Goal: Information Seeking & Learning: Learn about a topic

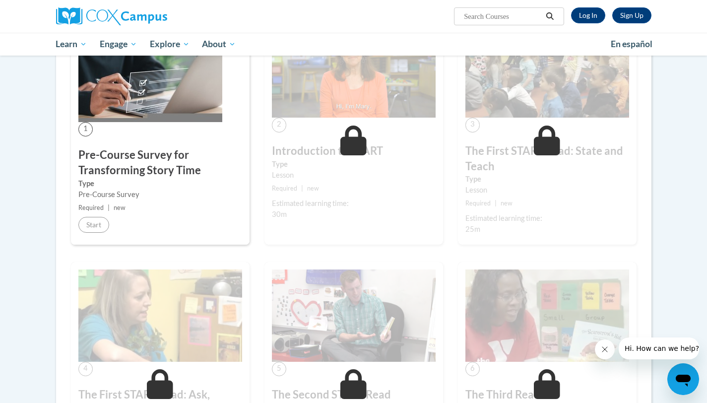
scroll to position [208, 0]
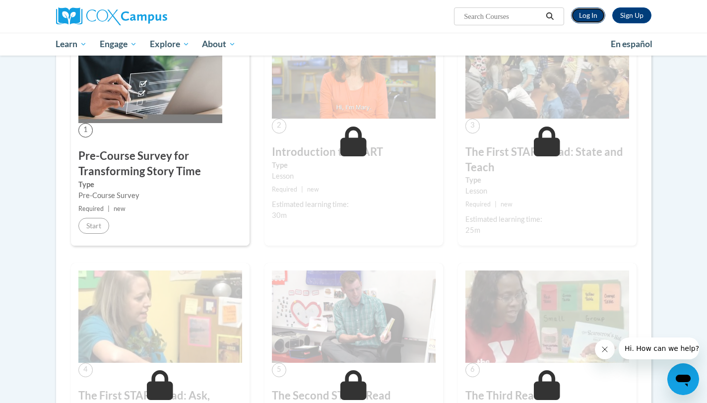
click at [592, 15] on link "Log In" at bounding box center [588, 15] width 34 height 16
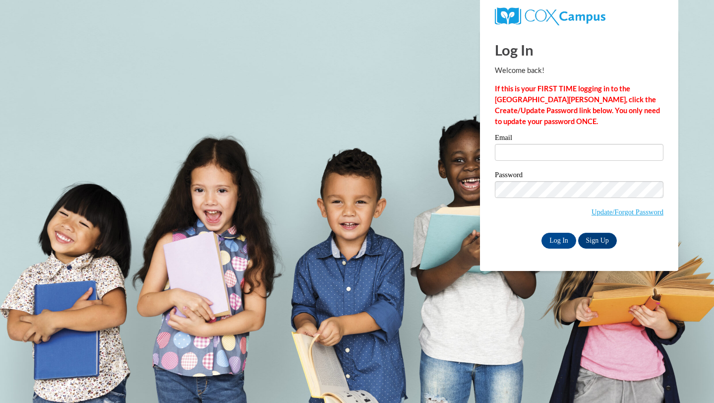
type input "mollettek22@gmail.com"
click at [564, 236] on input "Log In" at bounding box center [559, 241] width 35 height 16
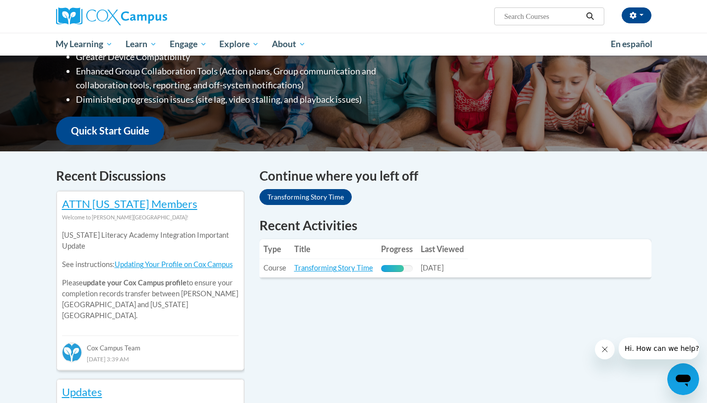
scroll to position [218, 0]
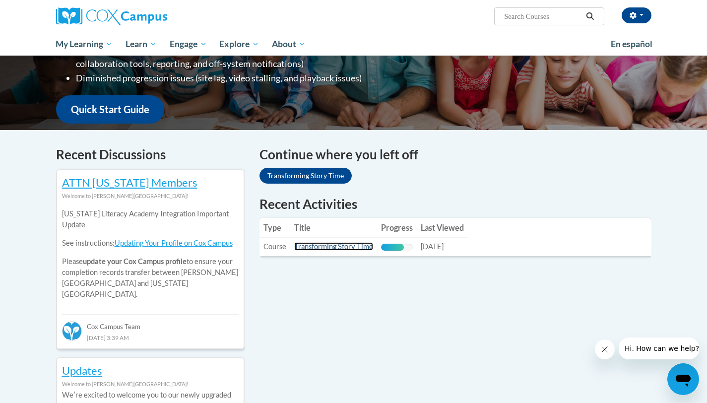
click at [329, 245] on link "Transforming Story Time" at bounding box center [333, 246] width 79 height 8
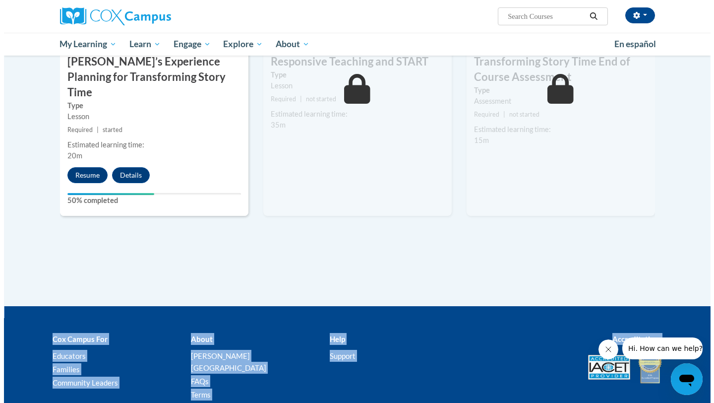
scroll to position [876, 0]
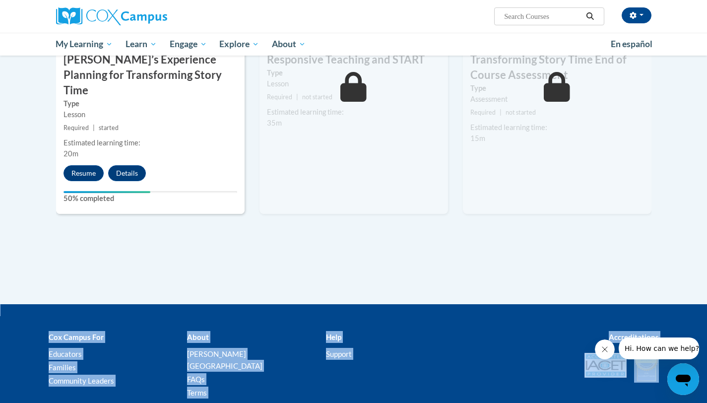
drag, startPoint x: 714, startPoint y: 102, endPoint x: 697, endPoint y: 324, distance: 222.8
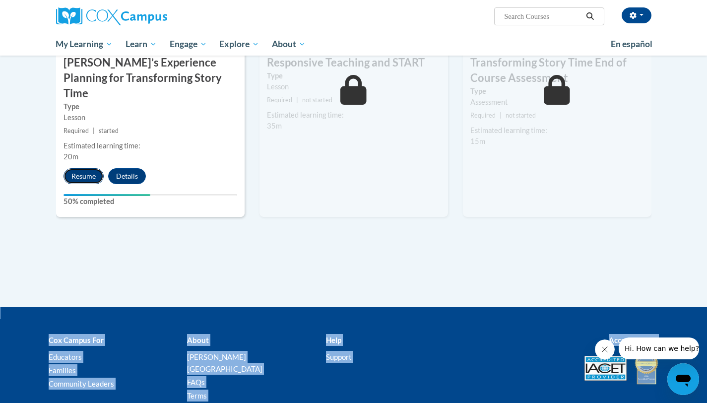
click at [77, 168] on button "Resume" at bounding box center [83, 176] width 40 height 16
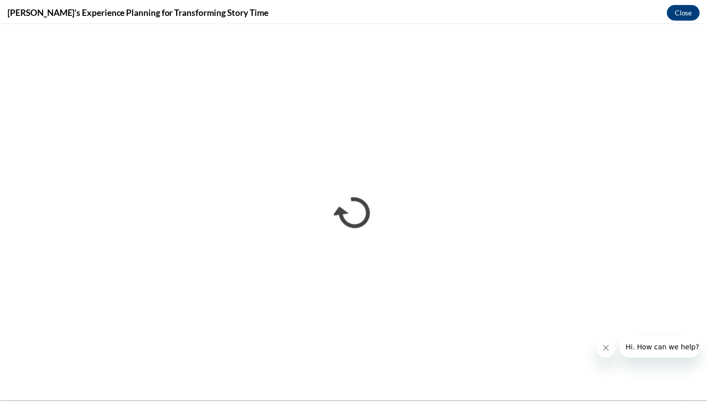
scroll to position [0, 0]
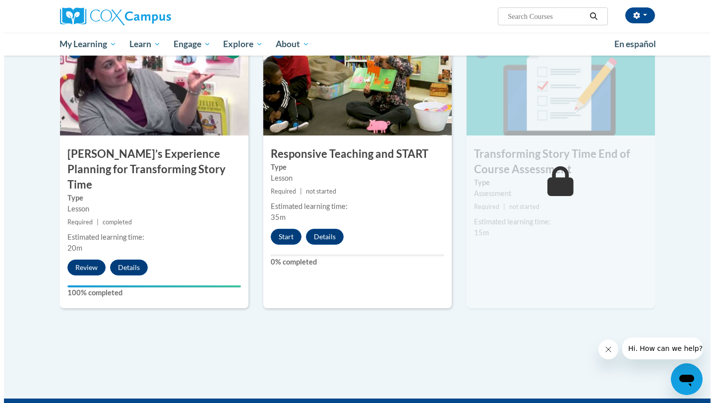
scroll to position [785, 0]
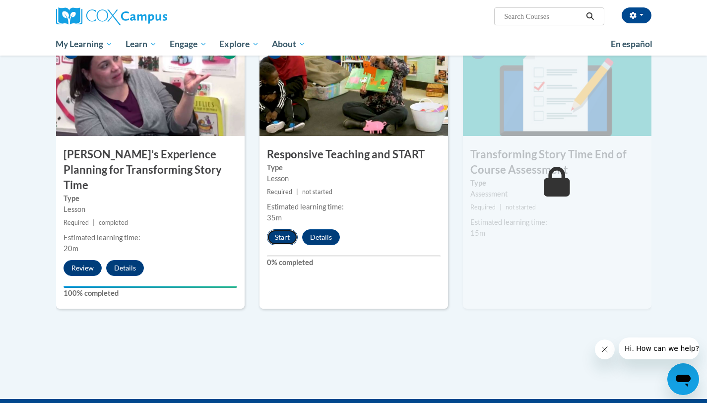
click at [279, 238] on button "Start" at bounding box center [282, 237] width 31 height 16
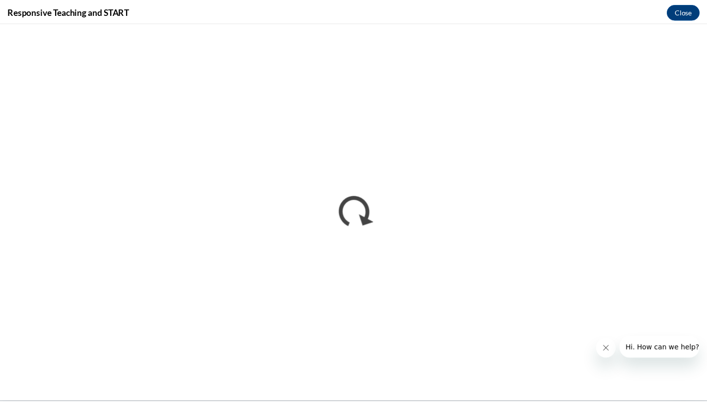
scroll to position [0, 0]
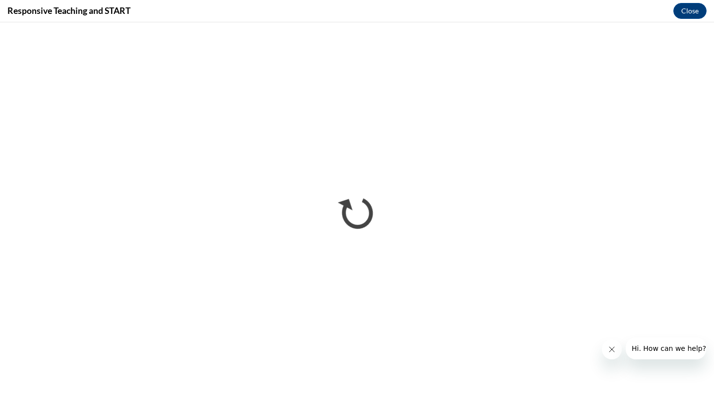
drag, startPoint x: 714, startPoint y: 141, endPoint x: 712, endPoint y: 194, distance: 53.6
click at [706, 194] on iframe "</div></body> </html>" at bounding box center [357, 212] width 714 height 380
drag, startPoint x: 714, startPoint y: 327, endPoint x: 714, endPoint y: 352, distance: 24.3
click at [706, 328] on iframe "</div></body> </html>" at bounding box center [357, 212] width 714 height 380
drag, startPoint x: 714, startPoint y: 211, endPoint x: 714, endPoint y: 285, distance: 73.9
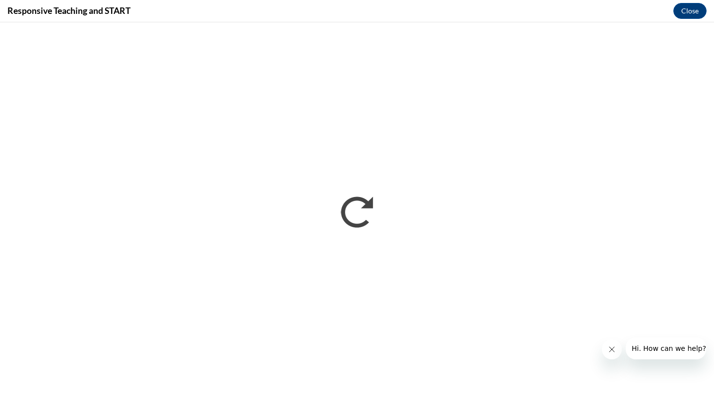
click at [706, 285] on iframe "</div></body> </html>" at bounding box center [357, 212] width 714 height 380
drag, startPoint x: 714, startPoint y: 285, endPoint x: 714, endPoint y: 394, distance: 109.1
click at [706, 395] on iframe "</div></body> </html>" at bounding box center [357, 212] width 714 height 380
drag, startPoint x: 714, startPoint y: 279, endPoint x: 714, endPoint y: 176, distance: 103.7
click at [706, 175] on iframe "</div></body> </html>" at bounding box center [357, 212] width 714 height 380
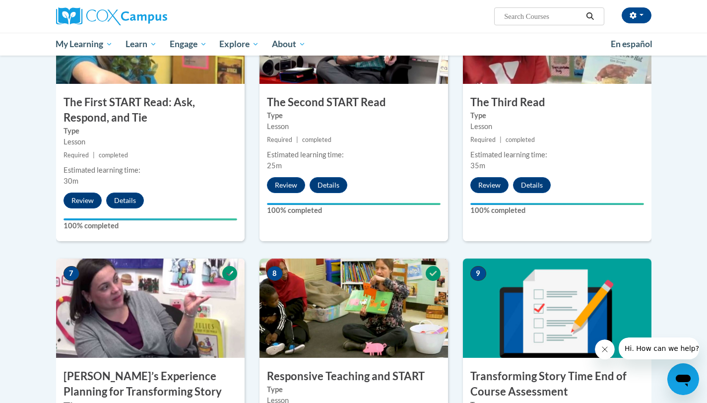
click at [695, 276] on body "[PERSON_NAME] (Eastern Daylight Time GMT-0400 ) My Profile Inbox My Transcripts…" at bounding box center [353, 116] width 707 height 1359
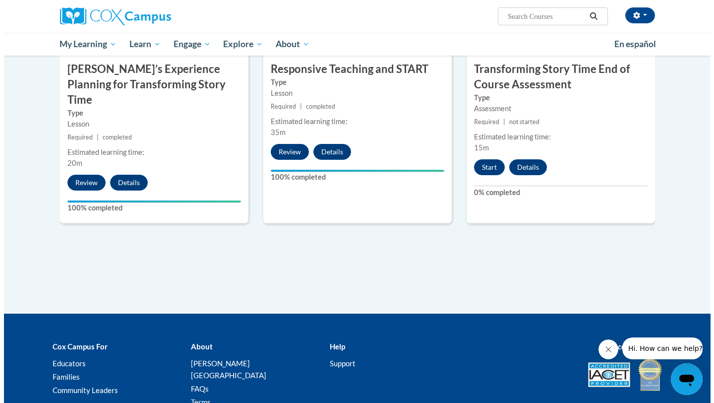
scroll to position [872, 0]
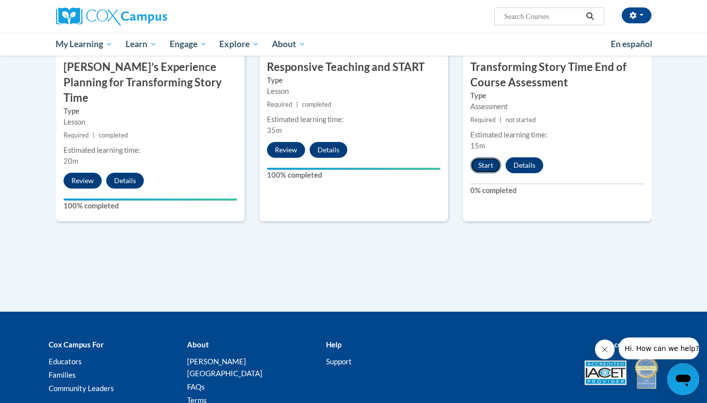
click at [481, 162] on button "Start" at bounding box center [485, 165] width 31 height 16
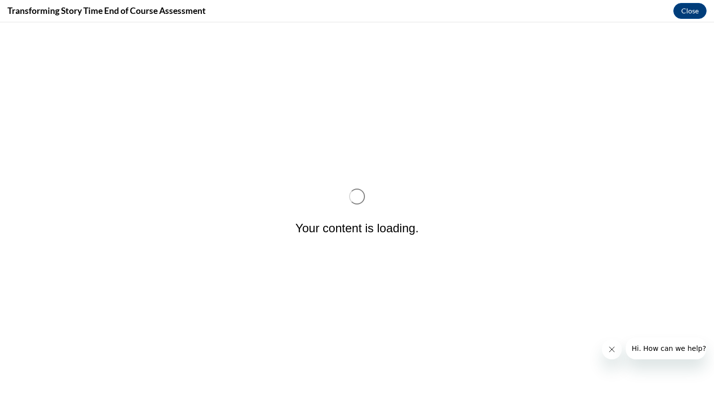
scroll to position [0, 0]
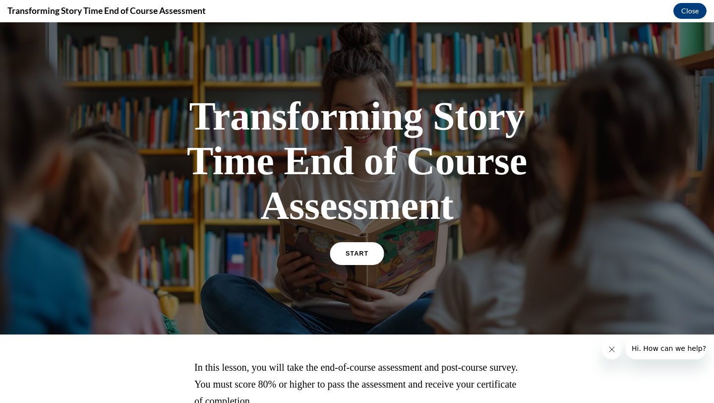
click at [354, 249] on link "START" at bounding box center [357, 253] width 54 height 23
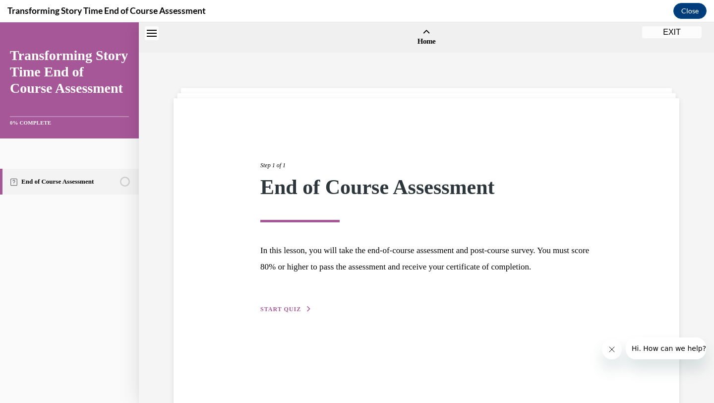
scroll to position [31, 0]
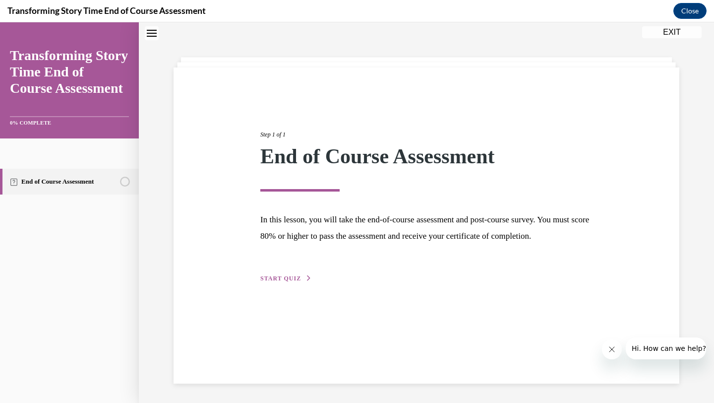
click at [289, 282] on span "START QUIZ" at bounding box center [280, 278] width 41 height 7
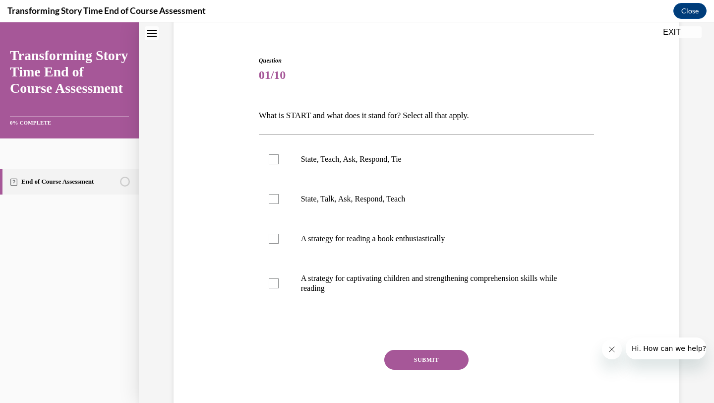
scroll to position [81, 0]
click at [400, 197] on p "State, Talk, Ask, Respond, Teach" at bounding box center [435, 199] width 269 height 10
click at [279, 197] on input "State, Talk, Ask, Respond, Teach" at bounding box center [274, 199] width 10 height 10
checkbox input "true"
click at [427, 358] on button "SUBMIT" at bounding box center [426, 360] width 84 height 20
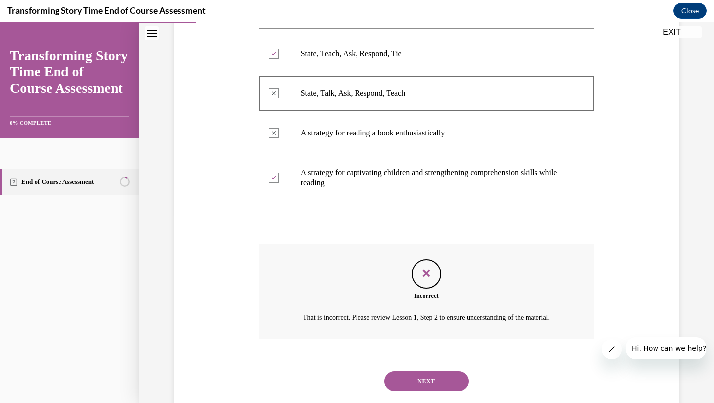
scroll to position [222, 0]
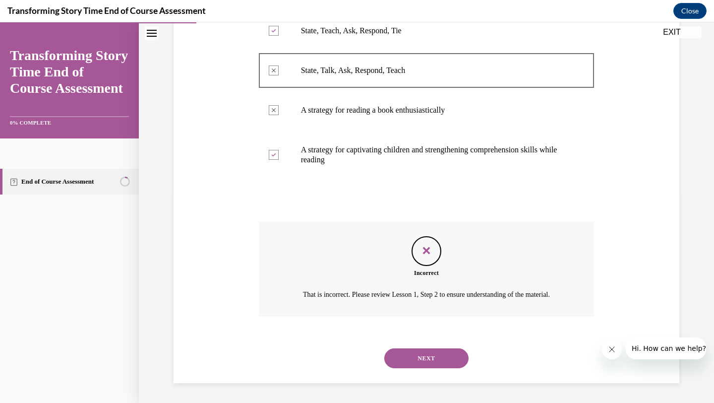
click at [424, 359] on button "NEXT" at bounding box center [426, 358] width 84 height 20
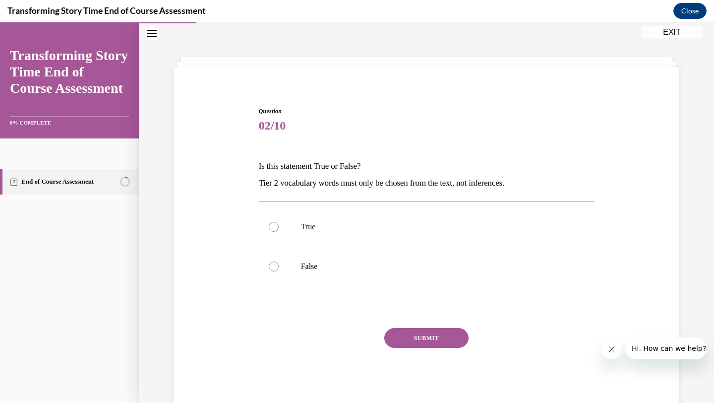
scroll to position [30, 0]
click at [382, 232] on p "True" at bounding box center [435, 228] width 269 height 10
click at [279, 232] on input "True" at bounding box center [274, 228] width 10 height 10
radio input "true"
click at [414, 341] on button "SUBMIT" at bounding box center [426, 339] width 84 height 20
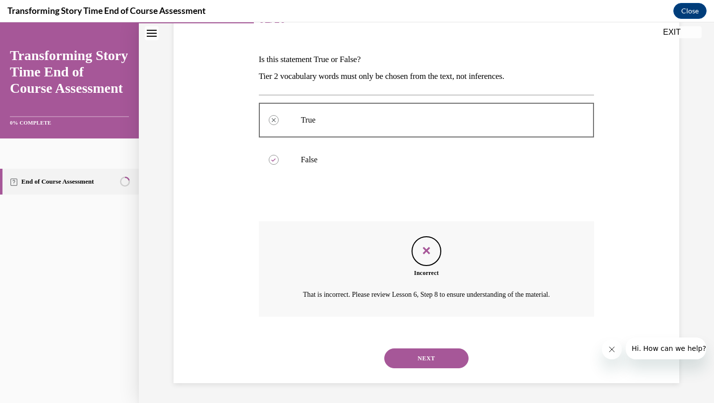
scroll to position [149, 0]
click at [413, 354] on button "NEXT" at bounding box center [426, 358] width 84 height 20
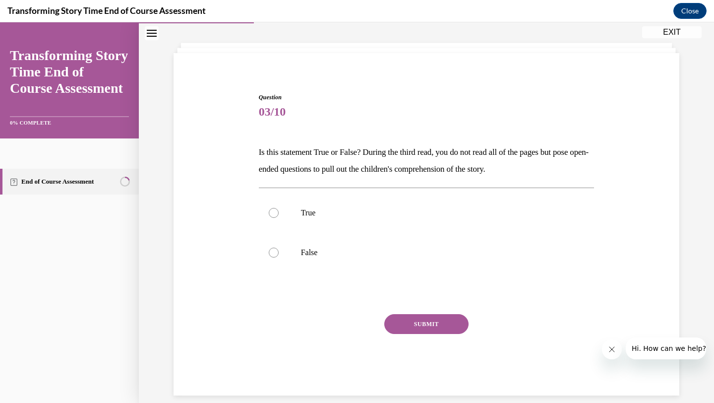
scroll to position [30, 0]
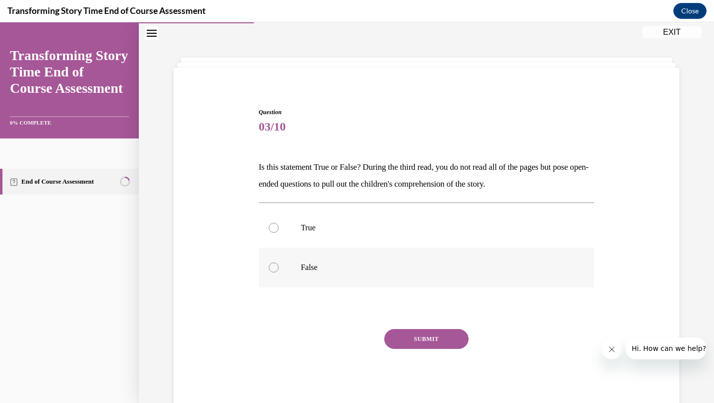
click at [393, 254] on label "False" at bounding box center [427, 268] width 336 height 40
click at [279, 262] on input "False" at bounding box center [274, 267] width 10 height 10
radio input "true"
click at [416, 337] on button "SUBMIT" at bounding box center [426, 339] width 84 height 20
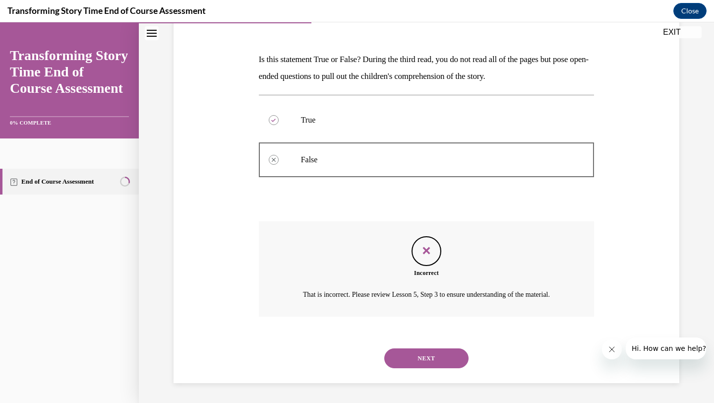
click at [421, 352] on button "NEXT" at bounding box center [426, 358] width 84 height 20
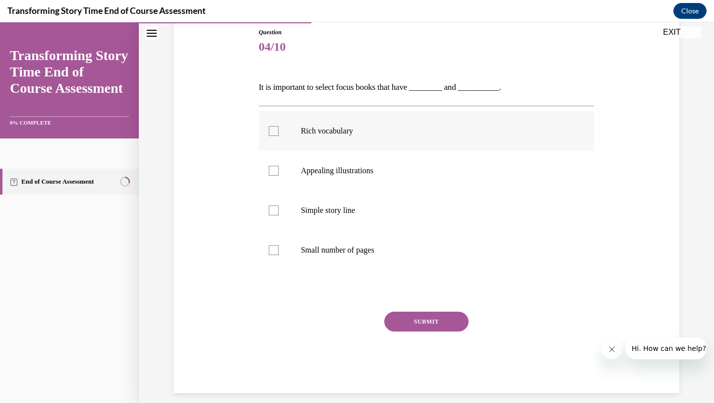
scroll to position [120, 0]
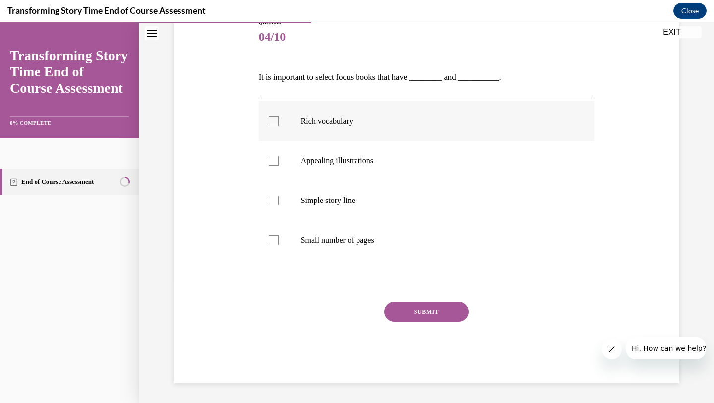
click at [376, 133] on label "Rich vocabulary" at bounding box center [427, 121] width 336 height 40
click at [279, 126] on input "Rich vocabulary" at bounding box center [274, 121] width 10 height 10
checkbox input "true"
click at [379, 162] on p "Appealing illustrations" at bounding box center [435, 161] width 269 height 10
click at [279, 162] on input "Appealing illustrations" at bounding box center [274, 161] width 10 height 10
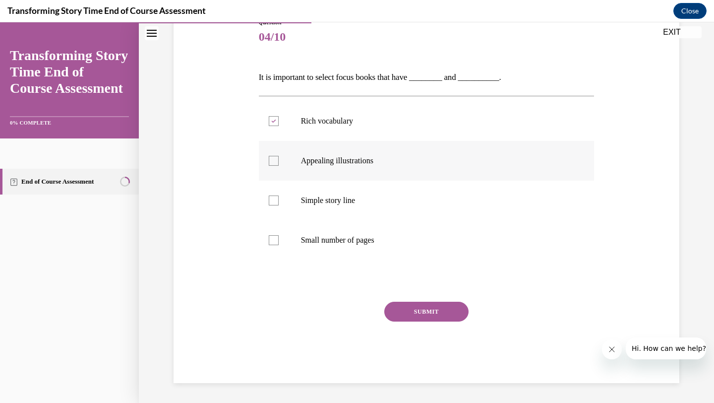
checkbox input "true"
click at [410, 305] on button "SUBMIT" at bounding box center [426, 312] width 84 height 20
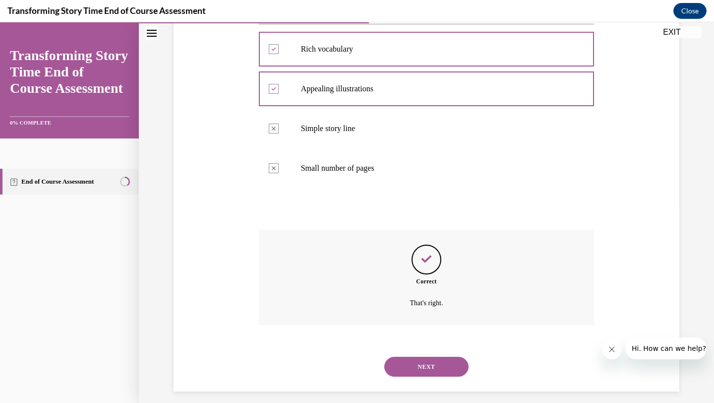
scroll to position [200, 0]
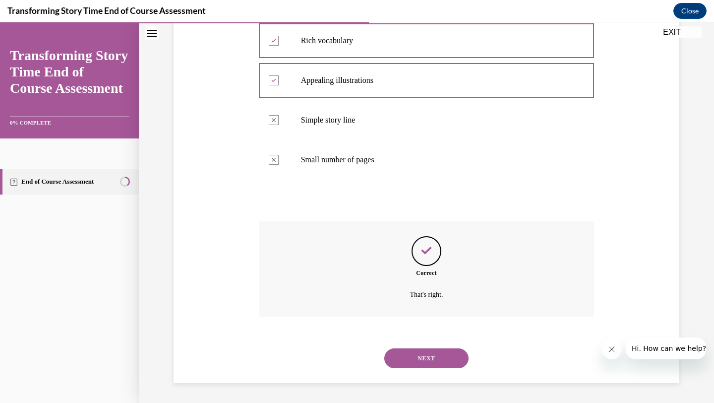
click at [426, 357] on button "NEXT" at bounding box center [426, 358] width 84 height 20
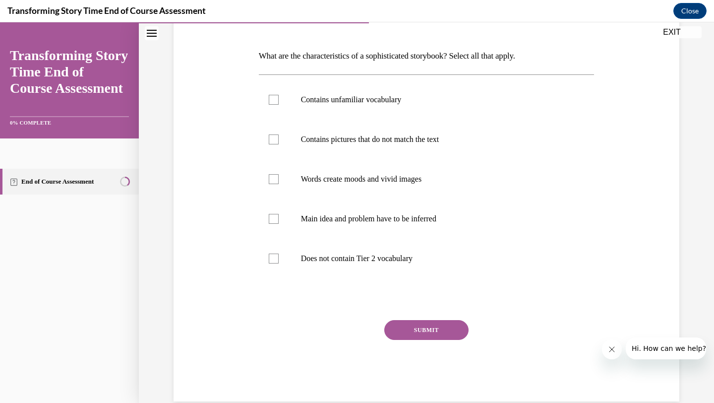
scroll to position [160, 0]
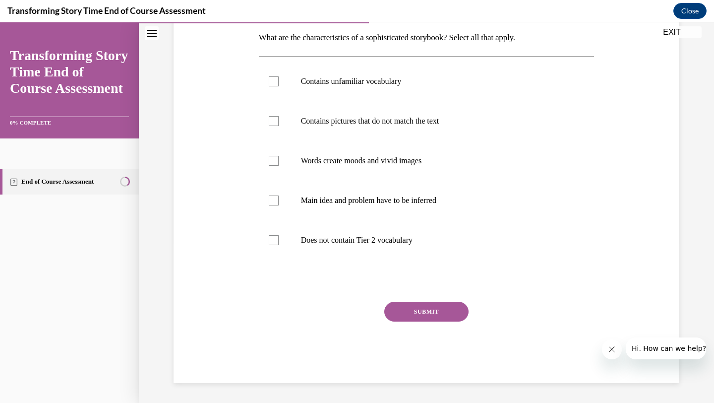
drag, startPoint x: 714, startPoint y: 106, endPoint x: 714, endPoint y: 249, distance: 142.8
click at [706, 249] on div "Audio transcript EXIT Transforming Story Time End of Course Assessment 0% COMPL…" at bounding box center [357, 212] width 714 height 380
click at [307, 193] on label "Main idea and problem have to be inferred" at bounding box center [427, 201] width 336 height 40
click at [279, 195] on input "Main idea and problem have to be inferred" at bounding box center [274, 200] width 10 height 10
checkbox input "true"
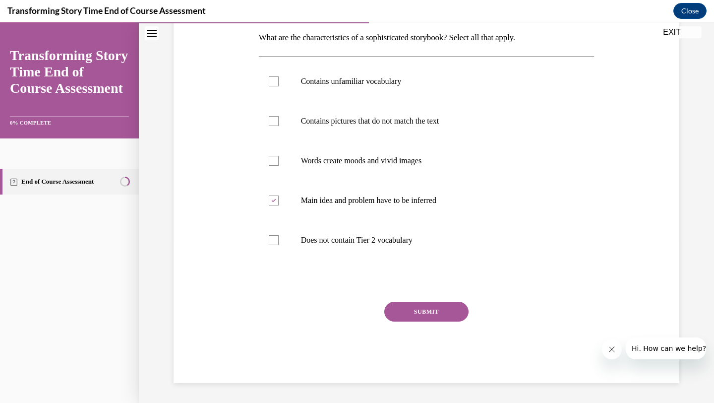
click at [414, 304] on button "SUBMIT" at bounding box center [426, 312] width 84 height 20
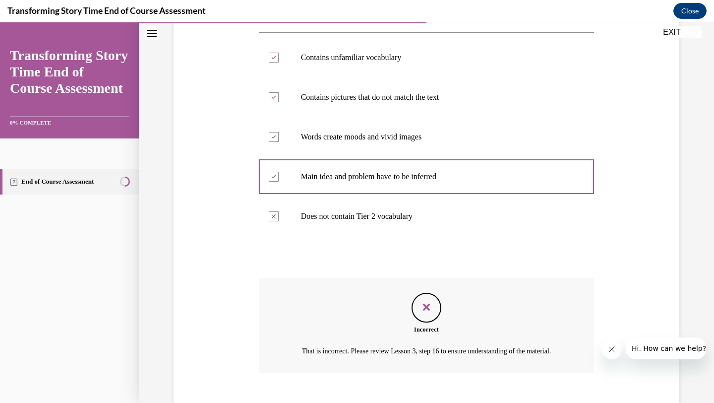
scroll to position [251, 0]
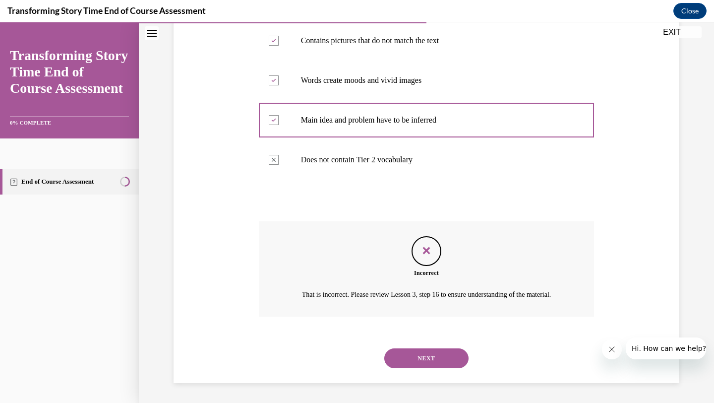
click at [451, 354] on button "NEXT" at bounding box center [426, 358] width 84 height 20
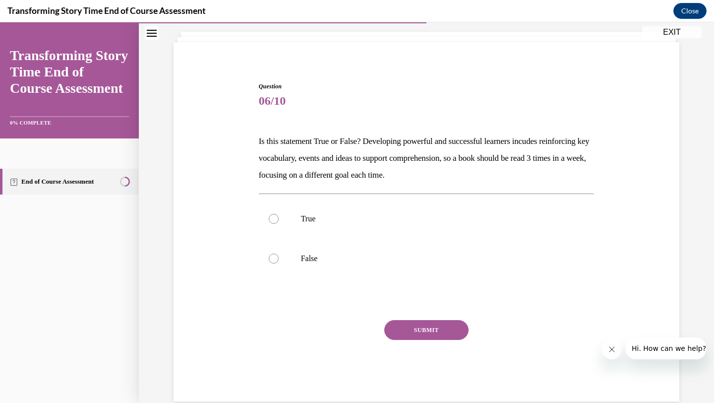
scroll to position [30, 0]
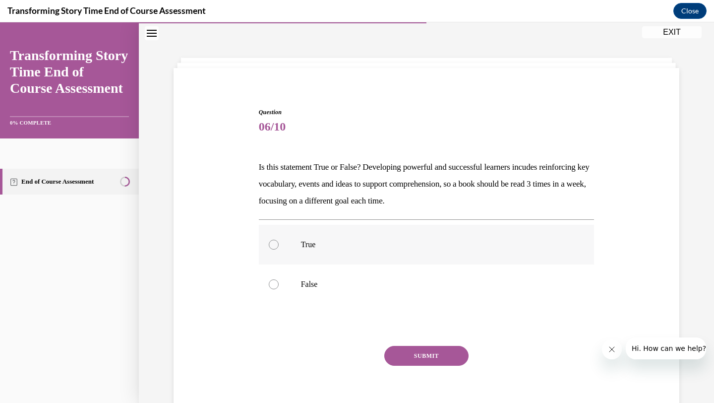
click at [404, 261] on label "True" at bounding box center [427, 245] width 336 height 40
click at [279, 249] on input "True" at bounding box center [274, 245] width 10 height 10
radio input "true"
click at [438, 348] on button "SUBMIT" at bounding box center [426, 356] width 84 height 20
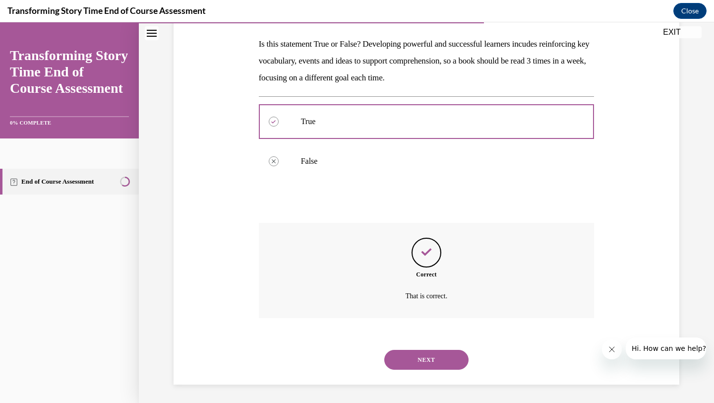
scroll to position [155, 0]
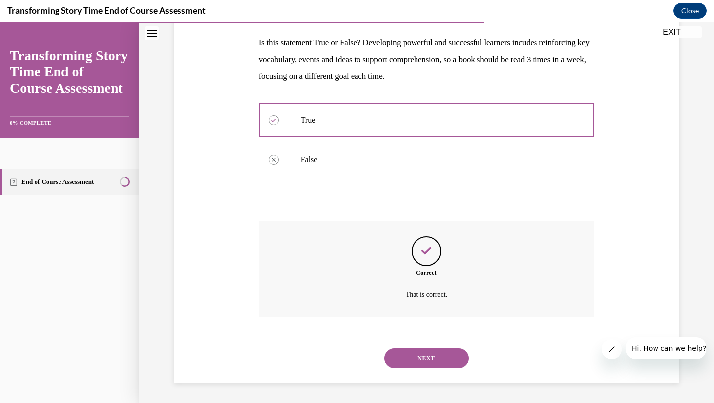
click at [439, 355] on button "NEXT" at bounding box center [426, 358] width 84 height 20
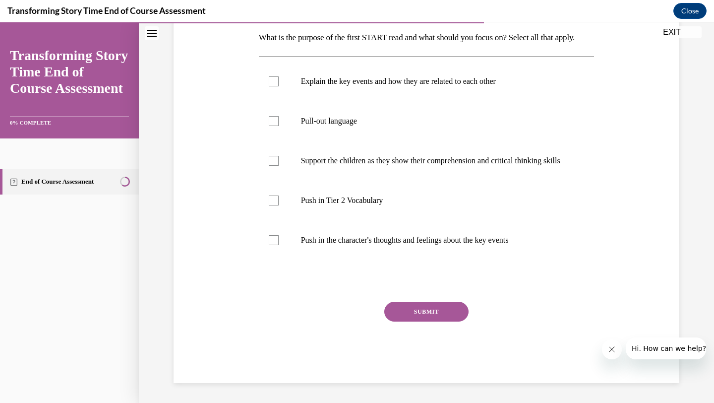
scroll to position [163, 0]
click at [328, 214] on label "Push in Tier 2 Vocabulary" at bounding box center [427, 201] width 336 height 40
click at [279, 205] on input "Push in Tier 2 Vocabulary" at bounding box center [274, 200] width 10 height 10
checkbox input "true"
click at [418, 321] on button "SUBMIT" at bounding box center [426, 312] width 84 height 20
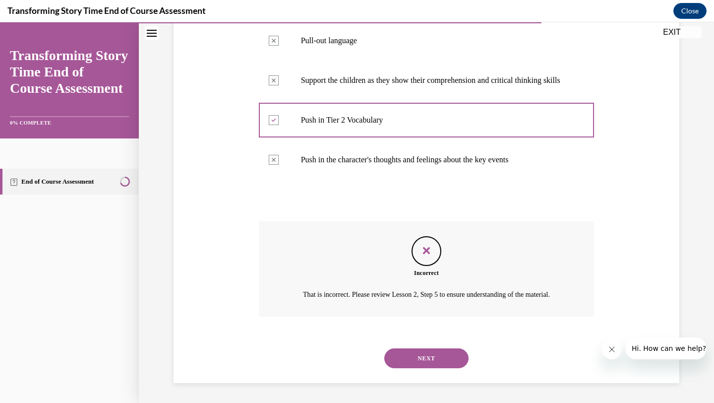
scroll to position [278, 0]
drag, startPoint x: 714, startPoint y: 260, endPoint x: 691, endPoint y: 267, distance: 23.4
click at [691, 267] on div "Audio transcript EXIT Transforming Story Time End of Course Assessment 0% COMPL…" at bounding box center [357, 212] width 714 height 380
click at [392, 356] on button "NEXT" at bounding box center [426, 358] width 84 height 20
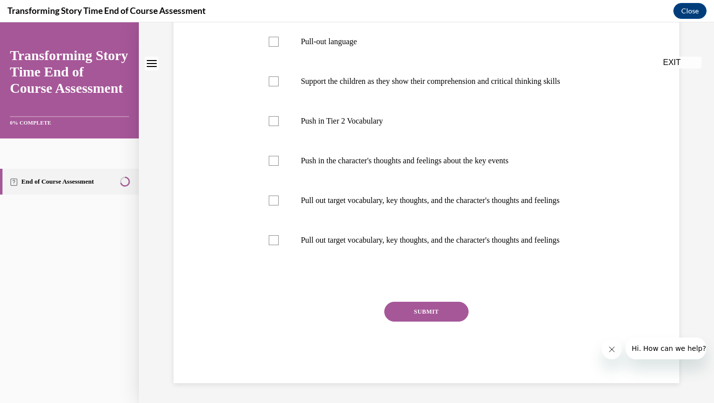
scroll to position [0, 0]
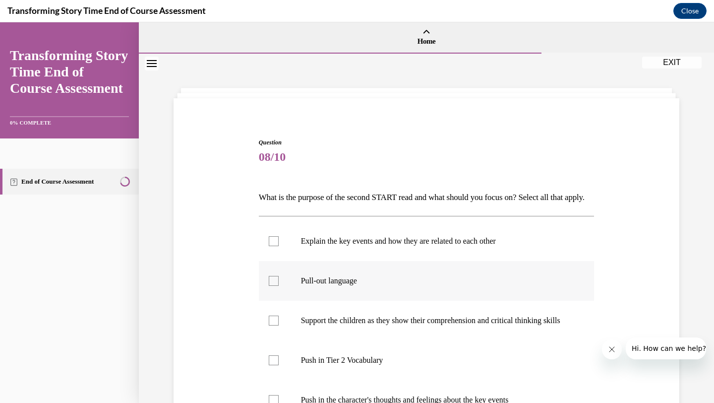
click at [389, 301] on label "Pull-out language" at bounding box center [427, 281] width 336 height 40
click at [279, 286] on input "Pull-out language" at bounding box center [274, 281] width 10 height 10
checkbox input "true"
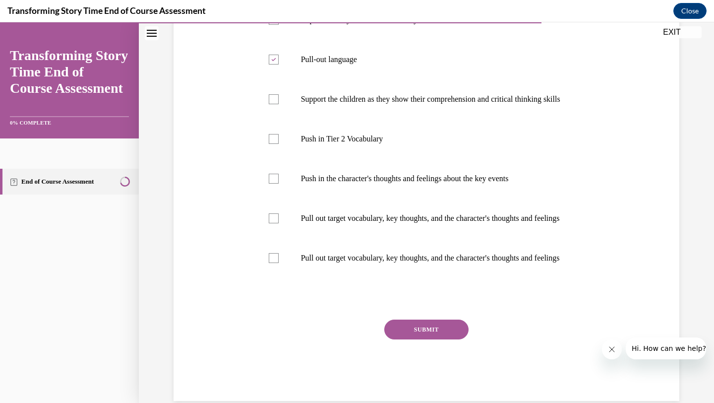
drag, startPoint x: 714, startPoint y: 194, endPoint x: 714, endPoint y: 321, distance: 127.5
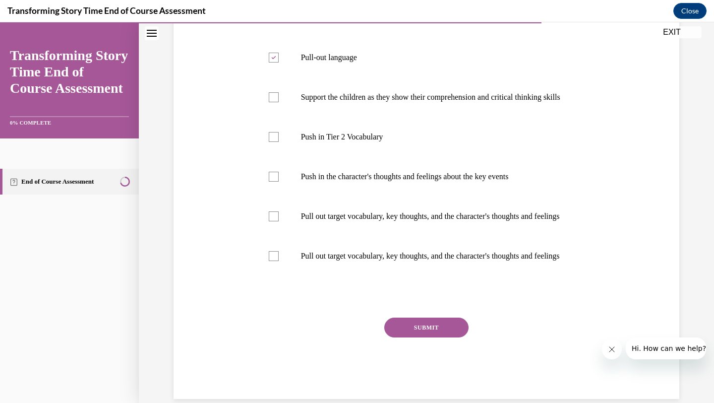
click at [401, 337] on button "SUBMIT" at bounding box center [426, 327] width 84 height 20
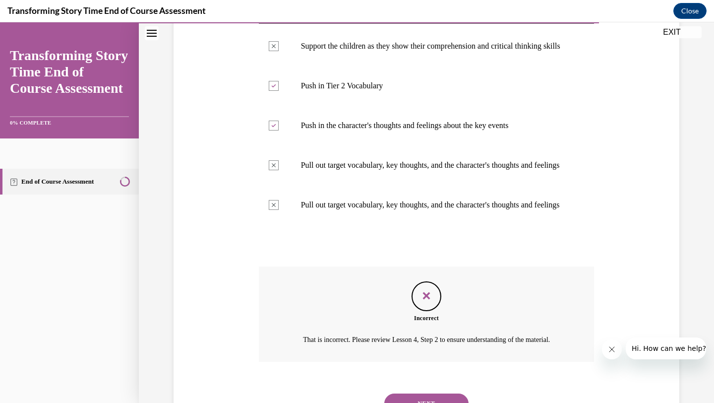
scroll to position [377, 0]
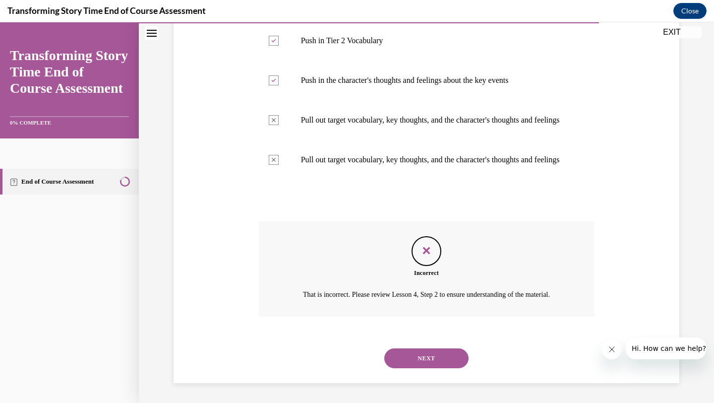
click at [433, 353] on button "NEXT" at bounding box center [426, 358] width 84 height 20
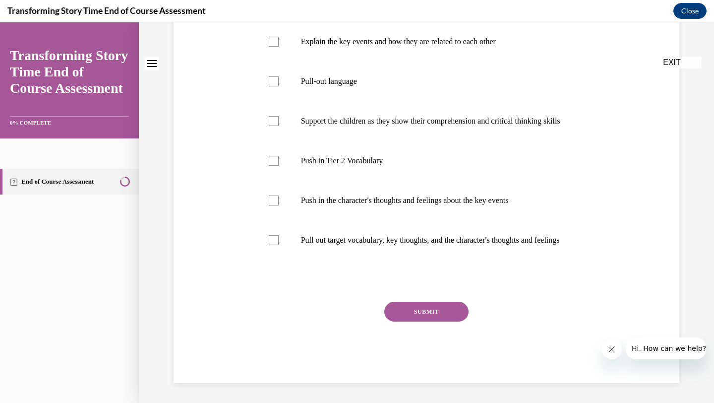
scroll to position [0, 0]
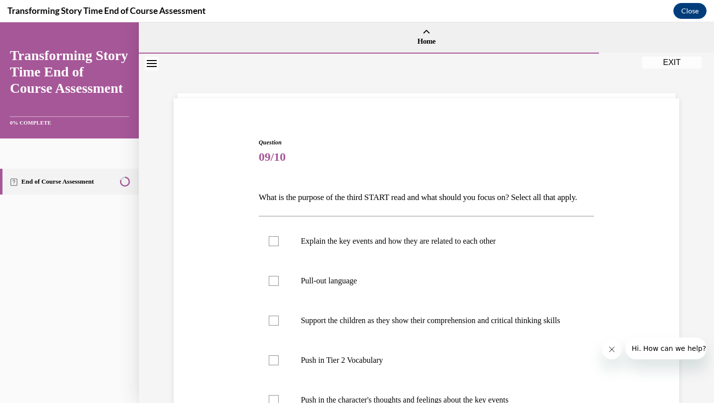
click at [433, 340] on label "Support the children as they show their comprehension and critical thinking ski…" at bounding box center [427, 321] width 336 height 40
click at [279, 325] on input "Support the children as they show their comprehension and critical thinking ski…" at bounding box center [274, 320] width 10 height 10
checkbox input "true"
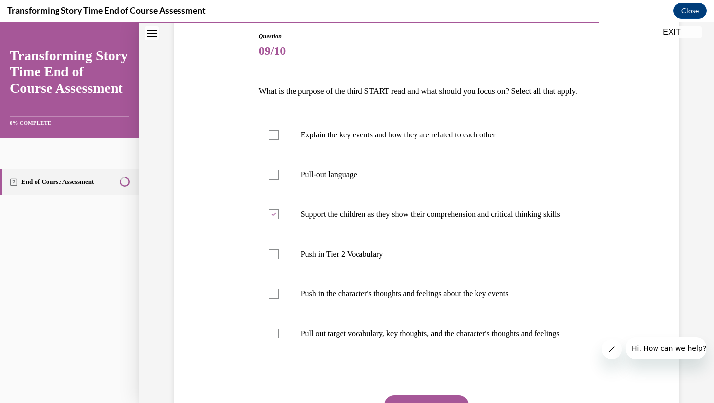
scroll to position [236, 0]
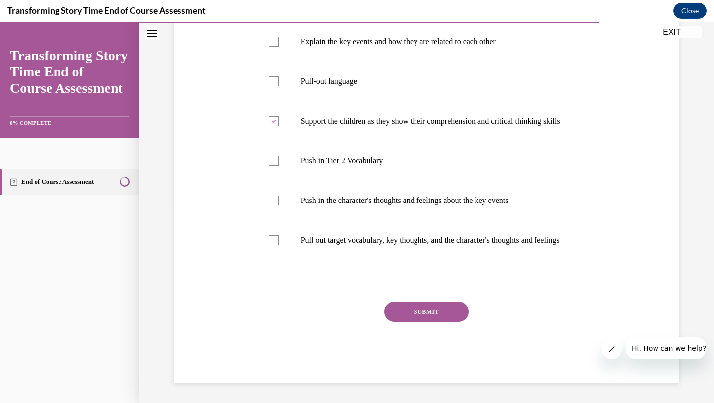
click at [422, 309] on button "SUBMIT" at bounding box center [426, 312] width 84 height 20
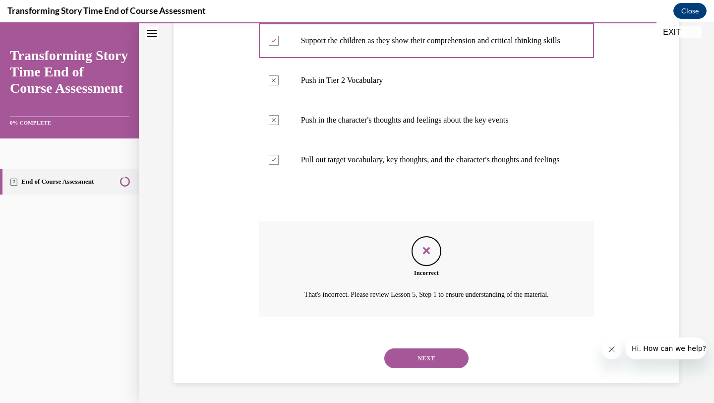
scroll to position [328, 0]
click at [411, 357] on button "NEXT" at bounding box center [426, 358] width 84 height 20
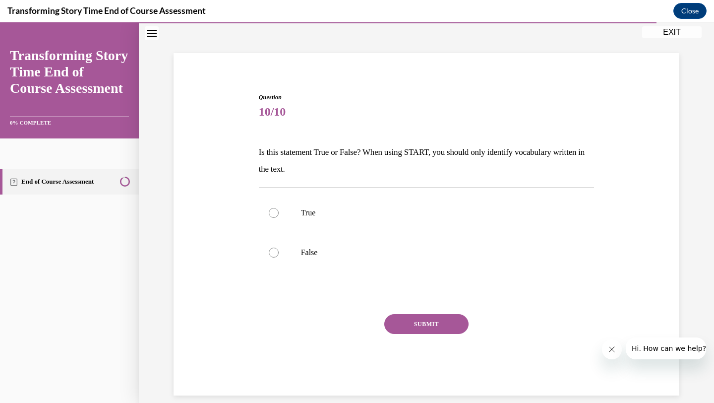
scroll to position [30, 0]
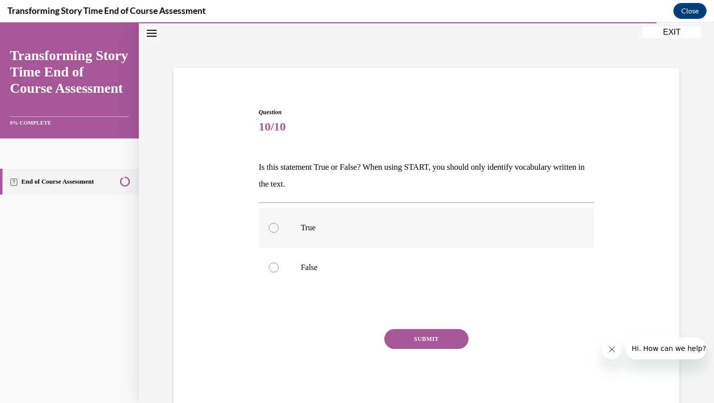
click at [416, 244] on label "True" at bounding box center [427, 228] width 336 height 40
click at [279, 233] on input "True" at bounding box center [274, 228] width 10 height 10
radio input "true"
click at [449, 343] on button "SUBMIT" at bounding box center [426, 339] width 84 height 20
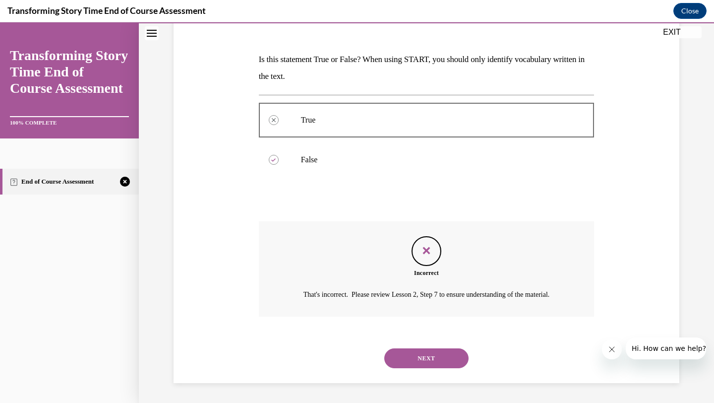
scroll to position [149, 0]
click at [396, 356] on button "NEXT" at bounding box center [426, 358] width 84 height 20
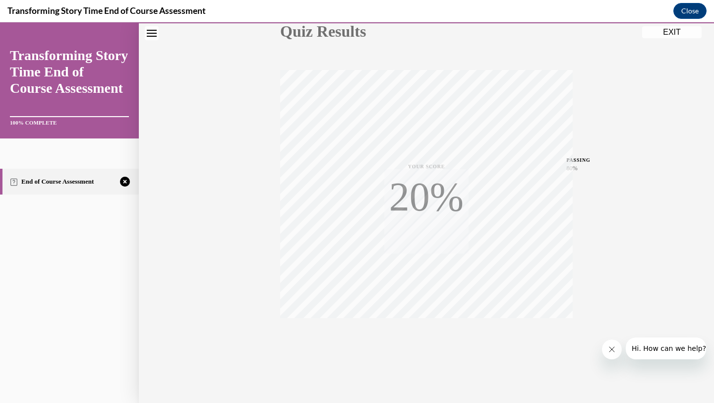
scroll to position [128, 0]
